Goal: Task Accomplishment & Management: Complete application form

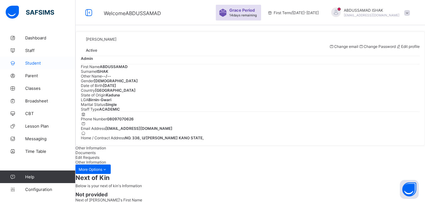
click at [33, 64] on span "Student" at bounding box center [50, 62] width 50 height 5
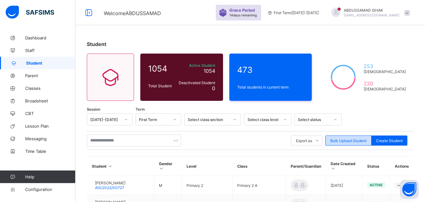
click at [360, 141] on span "Bulk Upload Student" at bounding box center [349, 140] width 36 height 5
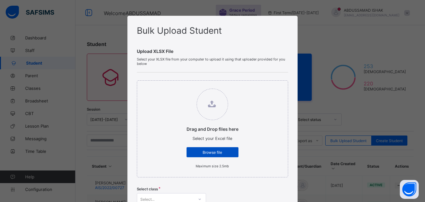
click at [219, 154] on span "Browse file" at bounding box center [212, 152] width 42 height 5
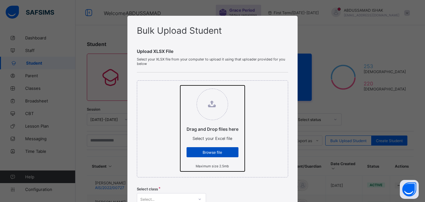
click at [180, 85] on input "Drag and Drop files here Select your Excel file Browse file Maximum size 2.5mb" at bounding box center [180, 85] width 0 height 0
type input "**********"
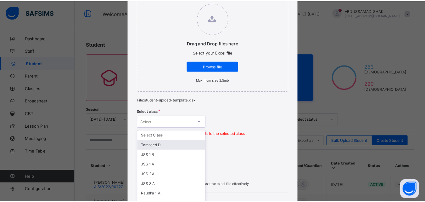
scroll to position [112, 0]
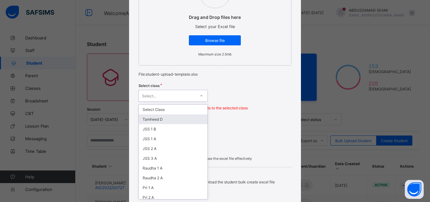
click at [198, 102] on div "option [PERSON_NAME] D focused, 2 of 32. 32 results available. Use Up and Down …" at bounding box center [173, 96] width 69 height 12
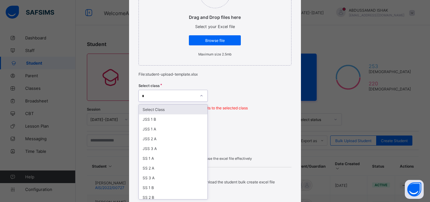
type input "**"
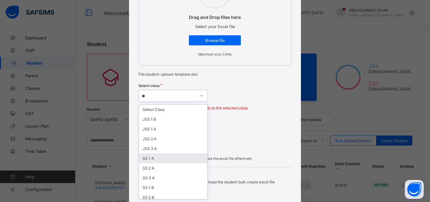
click at [150, 157] on div "SS 1 A" at bounding box center [173, 158] width 69 height 10
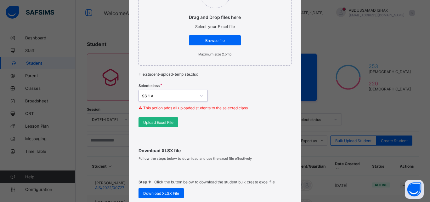
click at [169, 121] on span "Upload Excel File" at bounding box center [158, 122] width 30 height 5
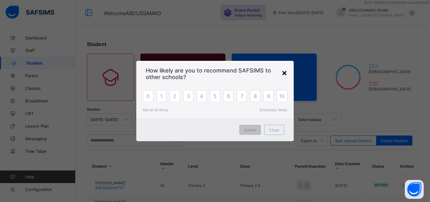
click at [284, 71] on div "×" at bounding box center [284, 72] width 6 height 11
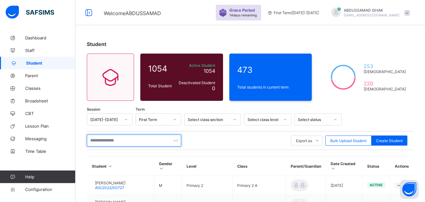
click at [178, 140] on div at bounding box center [134, 140] width 94 height 12
click at [231, 119] on div at bounding box center [234, 119] width 11 height 10
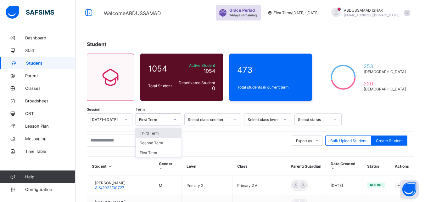
click at [157, 116] on div "First Term" at bounding box center [152, 119] width 33 height 9
click at [156, 151] on div "First Term" at bounding box center [158, 153] width 45 height 10
click at [227, 118] on div "Select class section" at bounding box center [209, 119] width 42 height 5
click at [227, 122] on div "Select class section" at bounding box center [207, 119] width 44 height 9
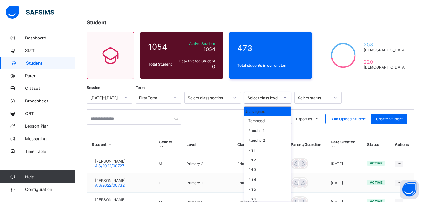
click at [258, 104] on div "option Unassigned focused, 1 of 16. 16 results available. Use Up and Down to ch…" at bounding box center [267, 98] width 47 height 12
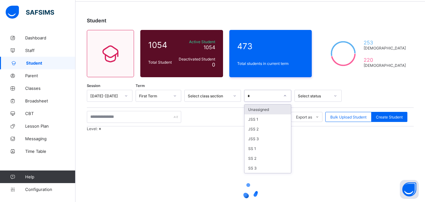
type input "**"
click at [249, 150] on div "SS 1" at bounding box center [268, 149] width 47 height 10
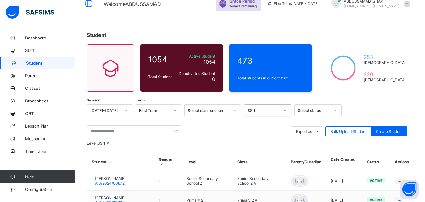
scroll to position [0, 0]
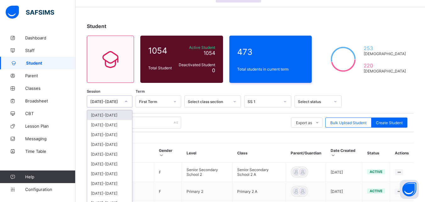
click at [110, 107] on div "option [DATE]-[DATE] focused, 1 of 10. 10 results available. Use Up and Down to…" at bounding box center [110, 101] width 46 height 12
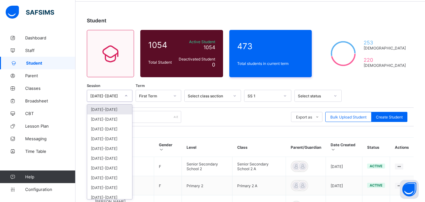
click at [116, 108] on div "[DATE]-[DATE]" at bounding box center [109, 110] width 45 height 10
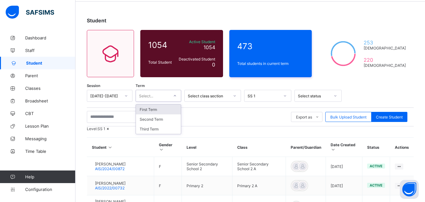
click at [166, 94] on div "Select..." at bounding box center [152, 95] width 33 height 9
click at [157, 113] on div "First Term" at bounding box center [158, 110] width 45 height 10
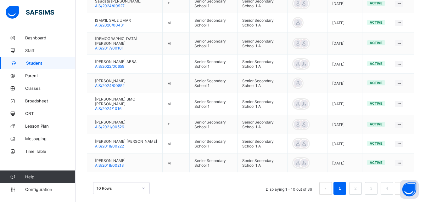
scroll to position [237, 0]
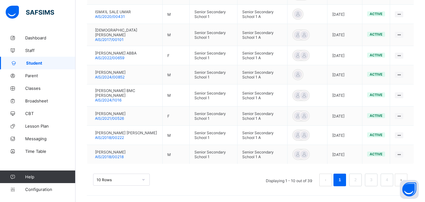
click at [408, 177] on button "next page" at bounding box center [401, 179] width 13 height 13
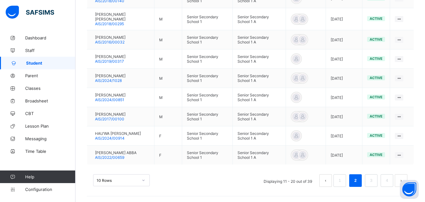
scroll to position [229, 0]
click at [371, 178] on li "3" at bounding box center [371, 179] width 13 height 13
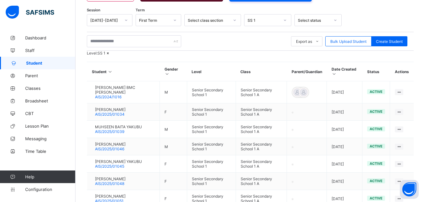
scroll to position [226, 0]
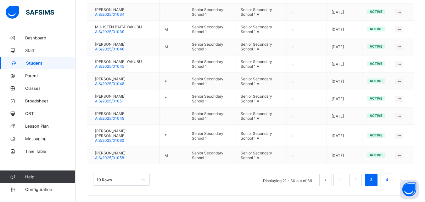
click at [390, 180] on link "4" at bounding box center [387, 180] width 6 height 8
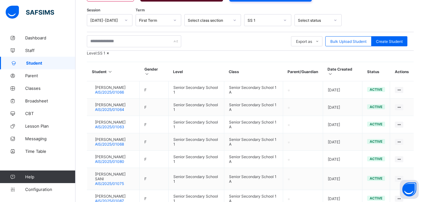
scroll to position [194, 0]
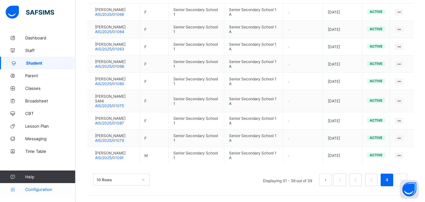
click at [31, 193] on link "Configuration" at bounding box center [37, 189] width 75 height 13
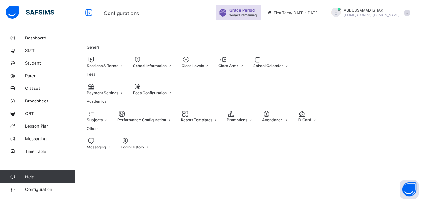
click at [377, 15] on span "[EMAIL_ADDRESS][DOMAIN_NAME]" at bounding box center [372, 15] width 56 height 4
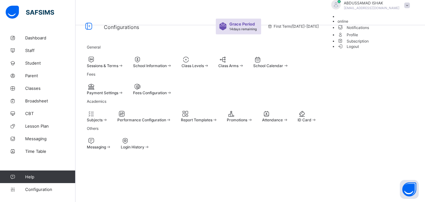
click at [360, 50] on span "Logout" at bounding box center [349, 46] width 22 height 7
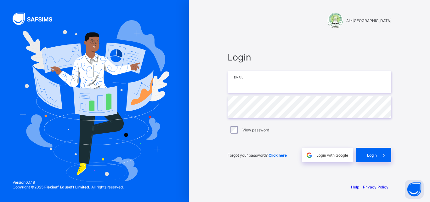
type input "**********"
click at [304, 85] on input "**********" at bounding box center [310, 82] width 164 height 22
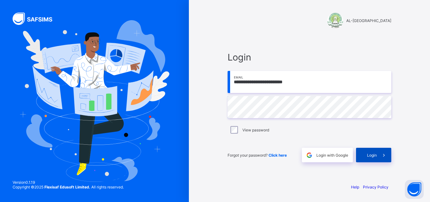
click at [366, 153] on div "Login" at bounding box center [373, 155] width 35 height 14
